Goal: Information Seeking & Learning: Learn about a topic

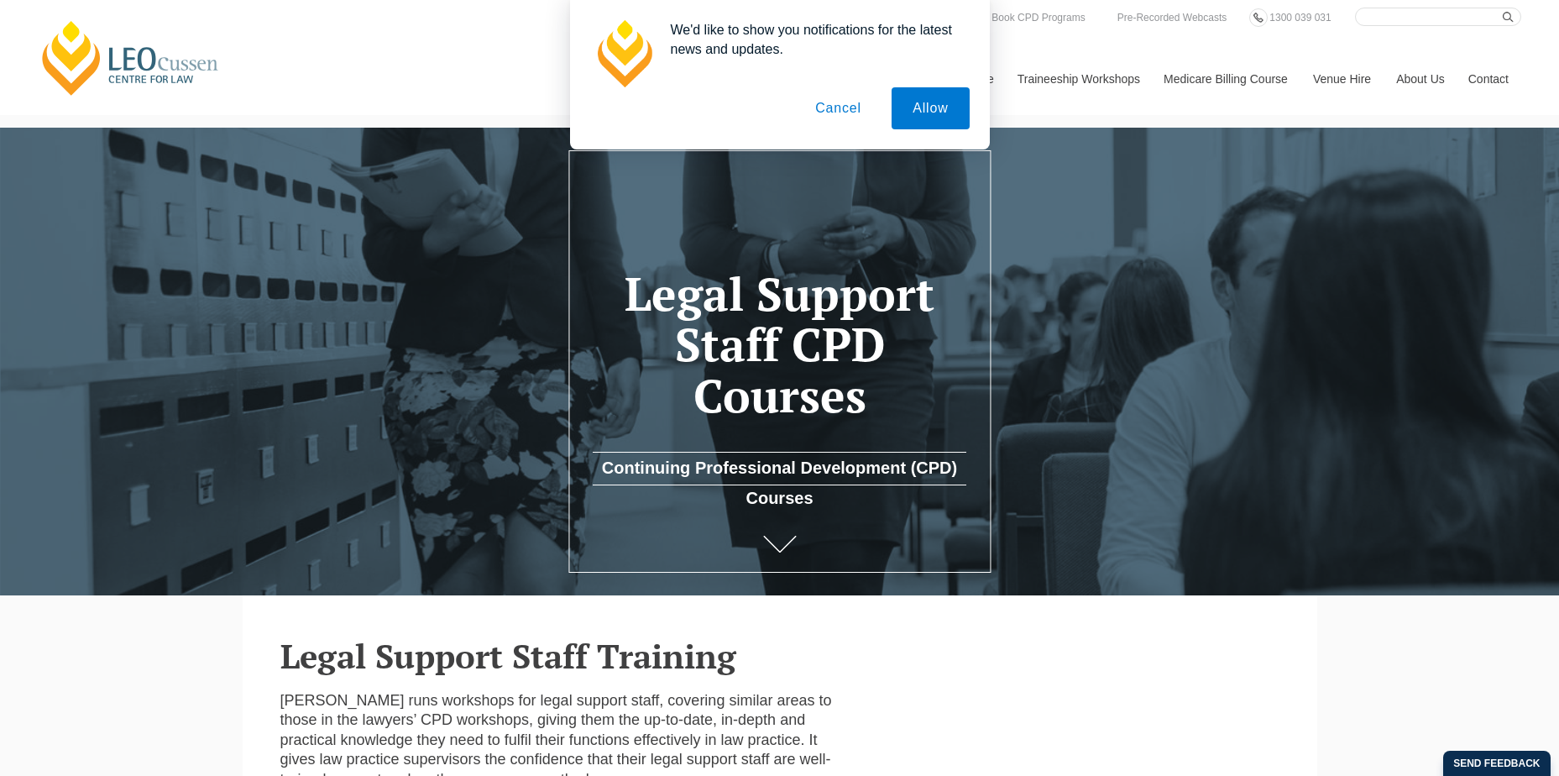
click at [829, 112] on button "Cancel" at bounding box center [838, 108] width 88 height 42
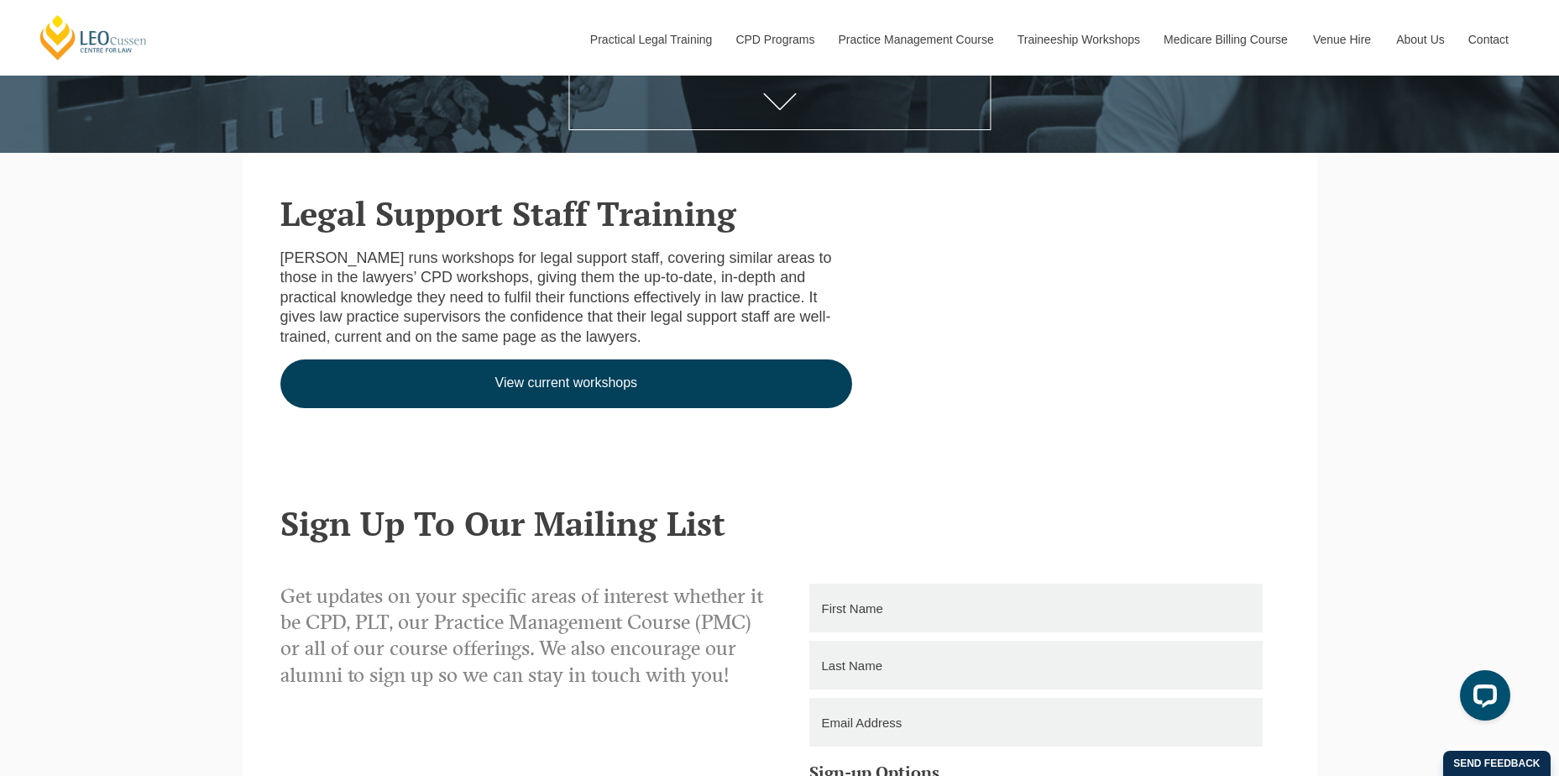
scroll to position [380, 0]
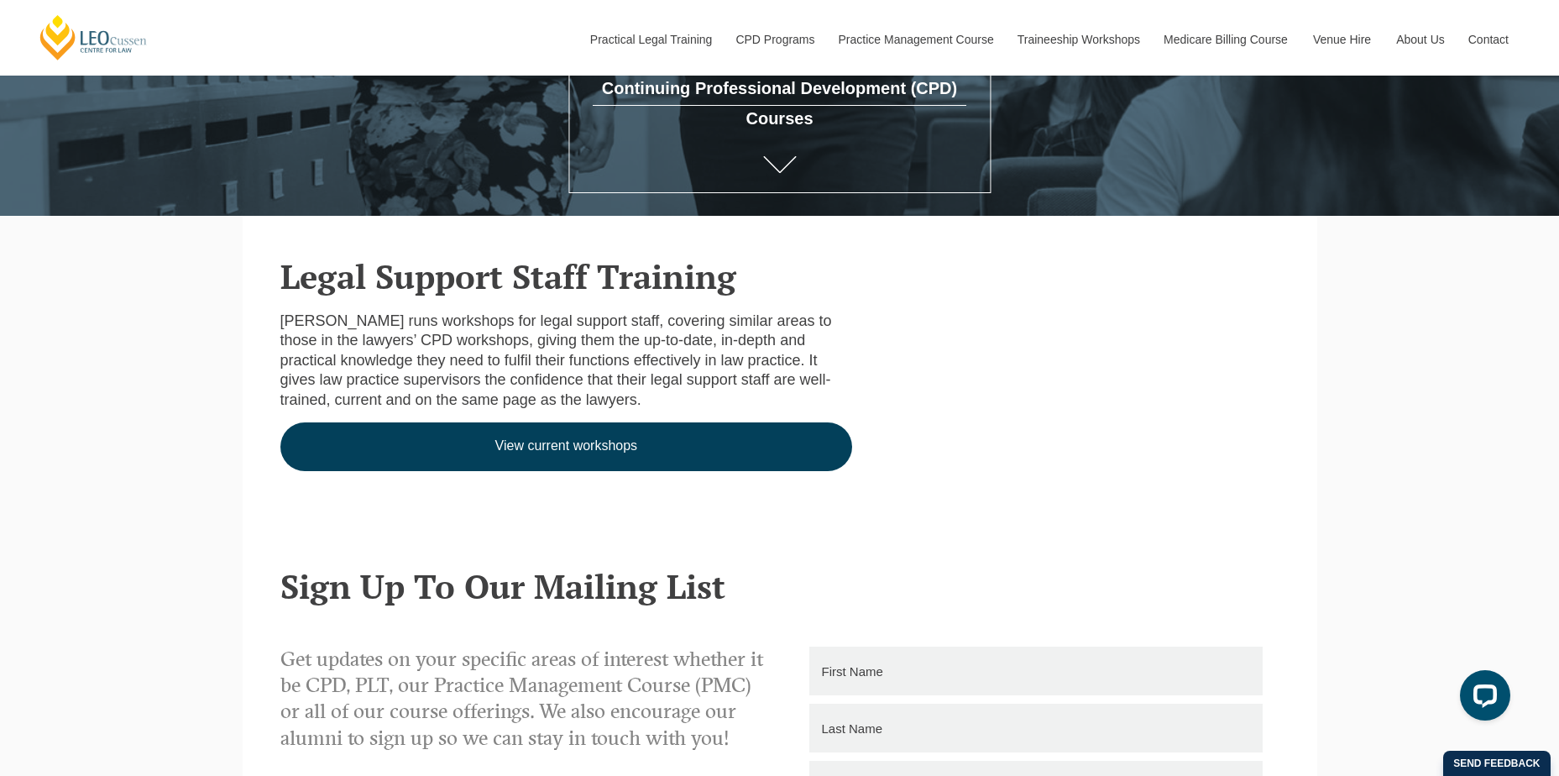
click at [586, 442] on link "View current workshops" at bounding box center [566, 446] width 573 height 49
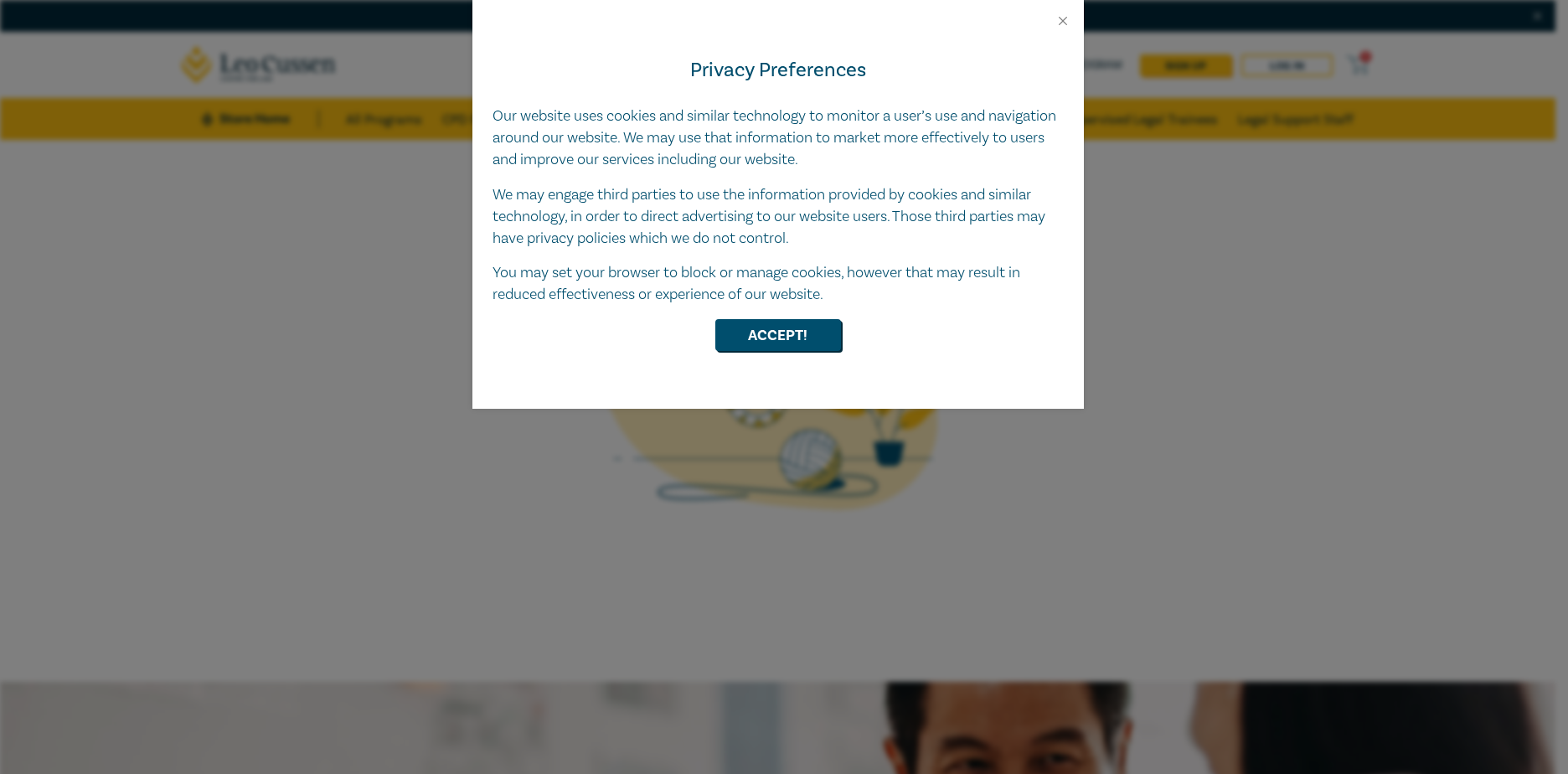
click at [729, 316] on div "Privacy Preferences Our website uses cookies and similar technology to monitor …" at bounding box center [778, 218] width 611 height 380
click at [725, 338] on button "Accept!" at bounding box center [778, 335] width 126 height 32
